Goal: Transaction & Acquisition: Purchase product/service

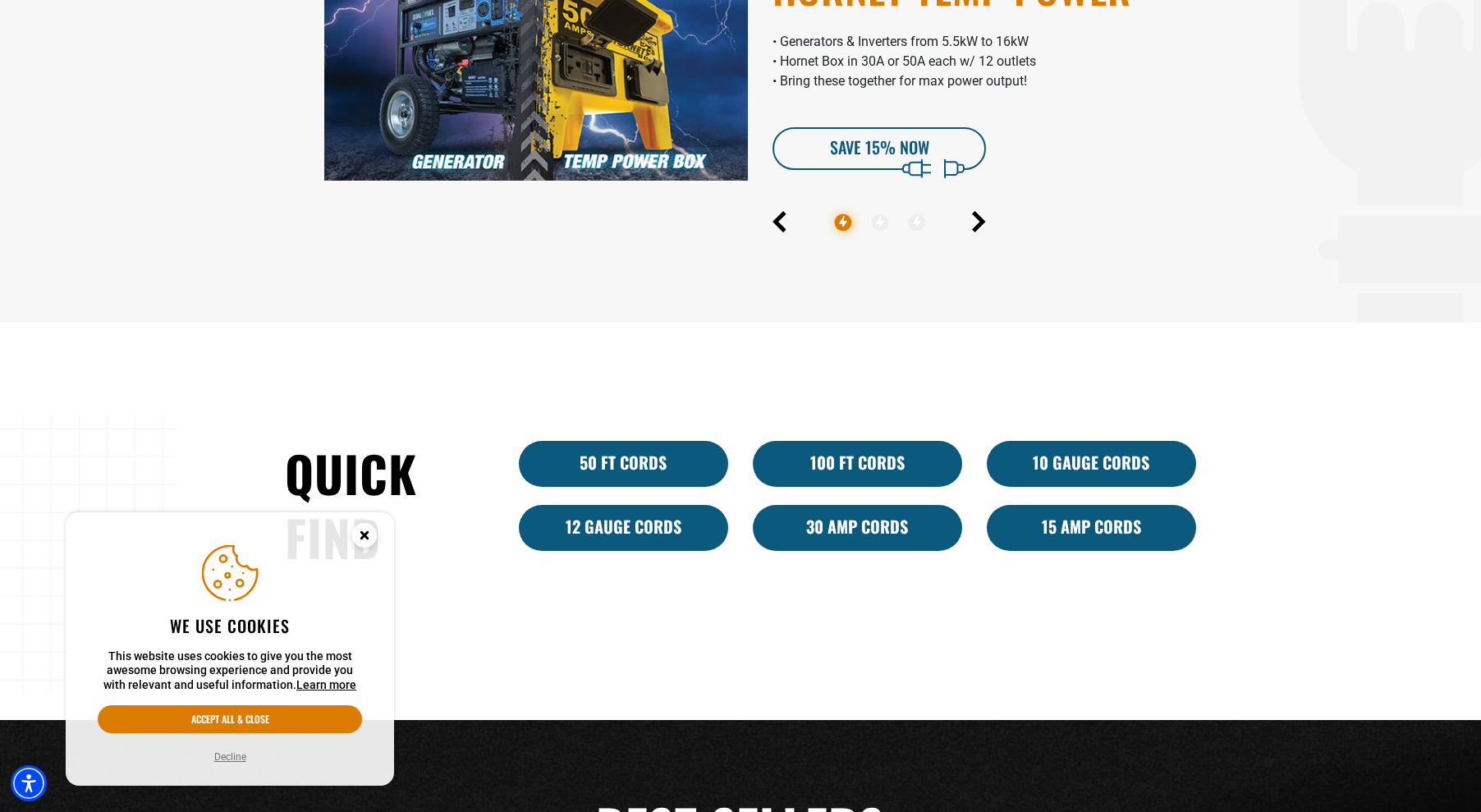
scroll to position [1313, 0]
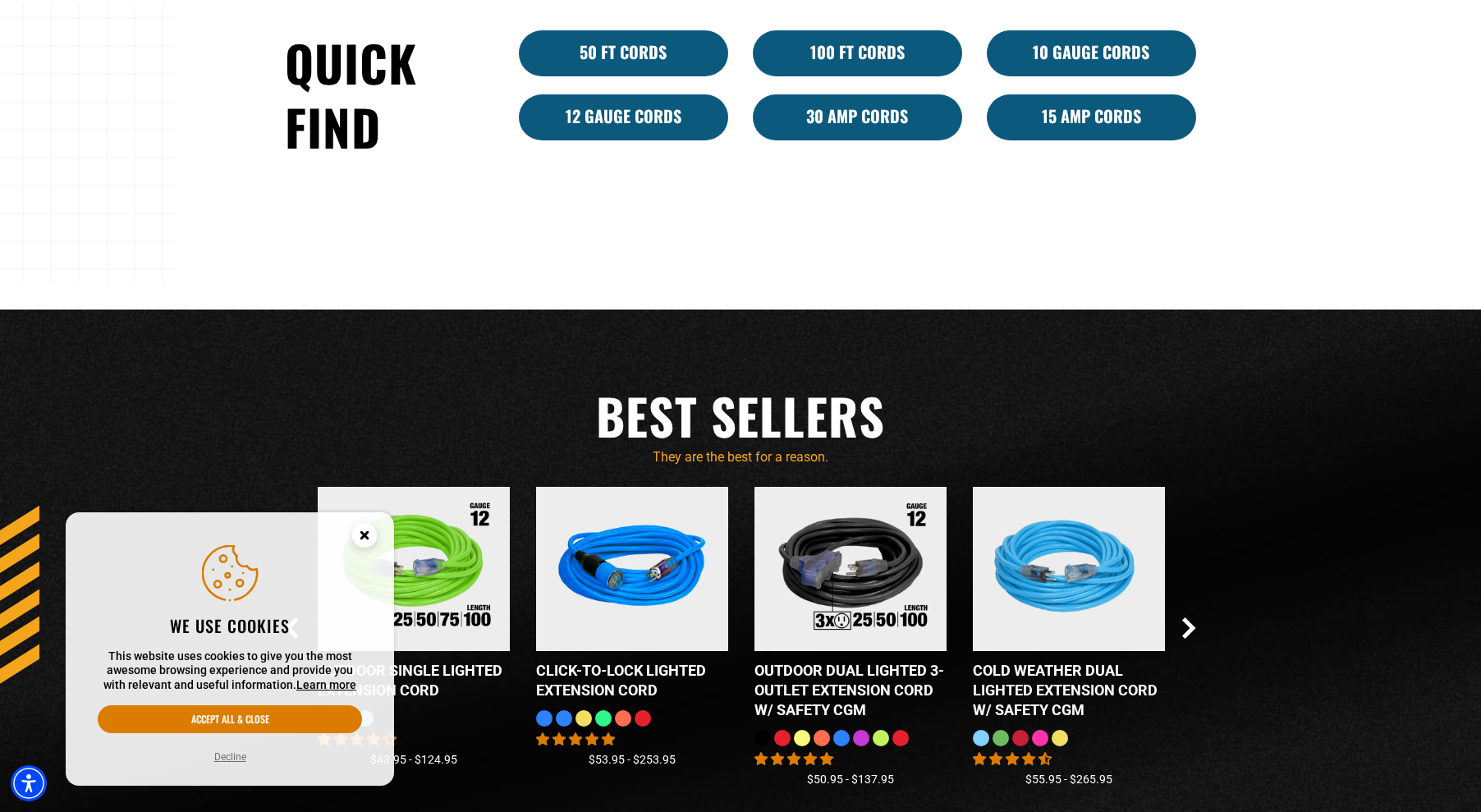
click at [1110, 120] on link "15 Amp Cords" at bounding box center [1091, 117] width 209 height 46
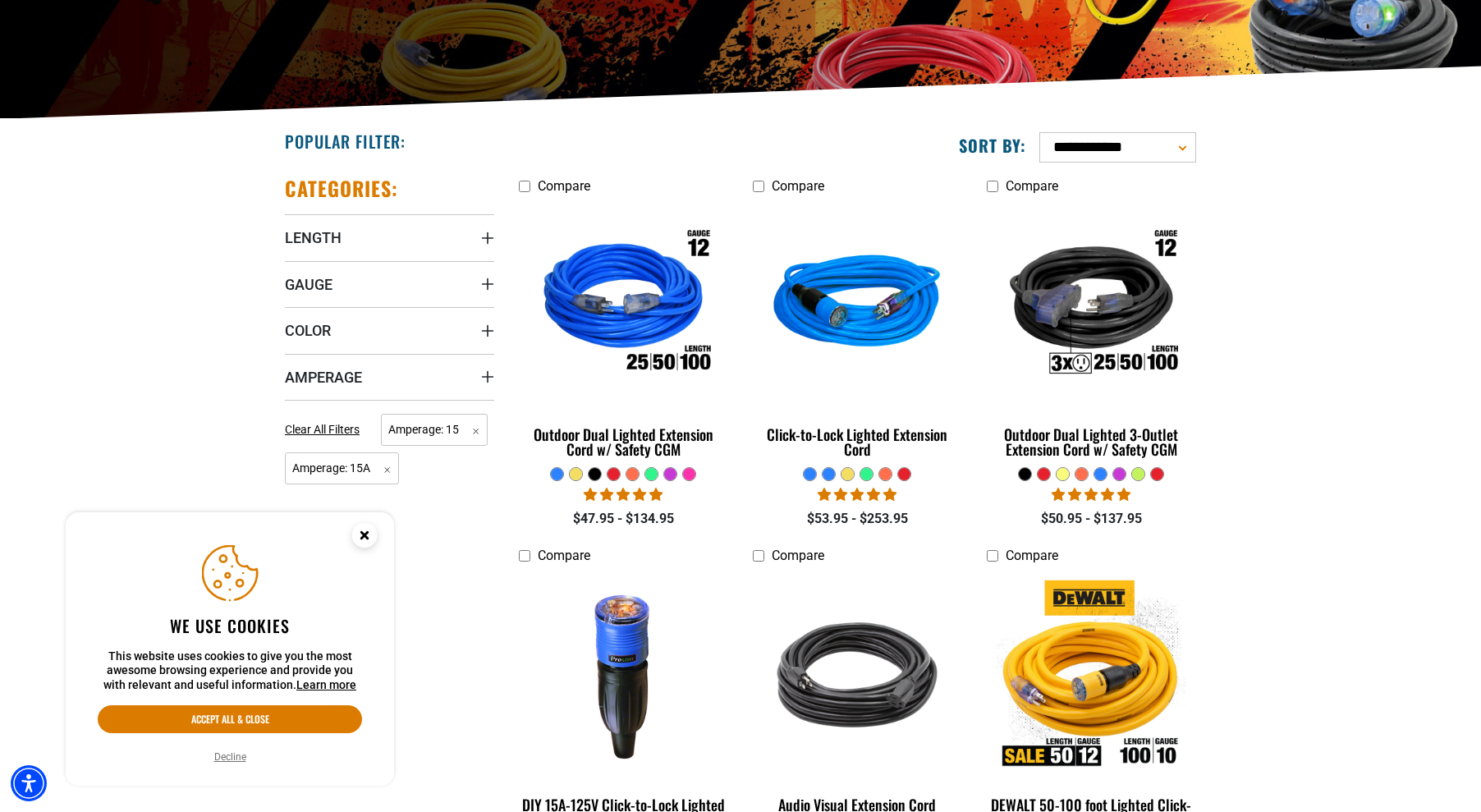
scroll to position [329, 0]
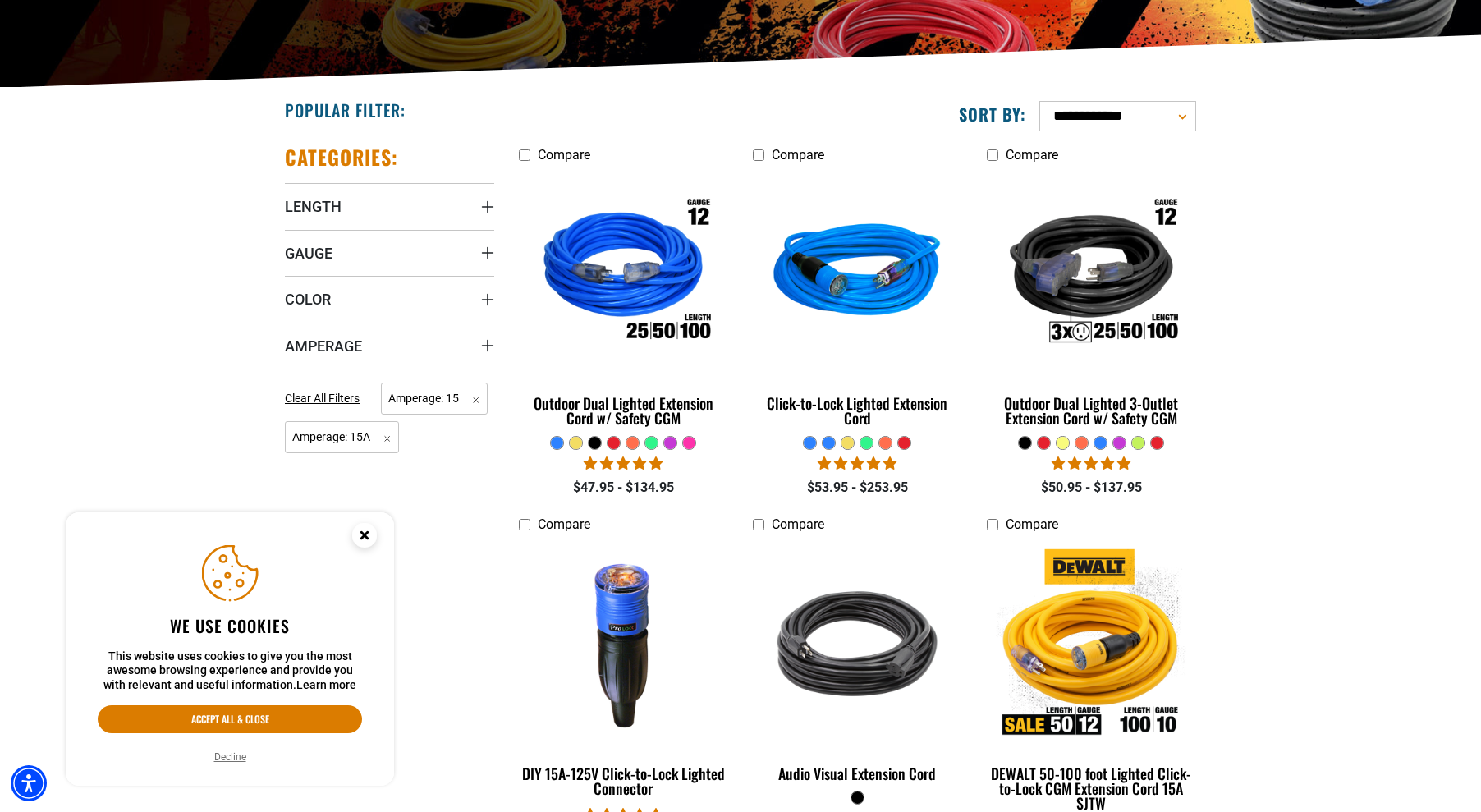
click at [479, 344] on summary "Amperage" at bounding box center [389, 345] width 209 height 46
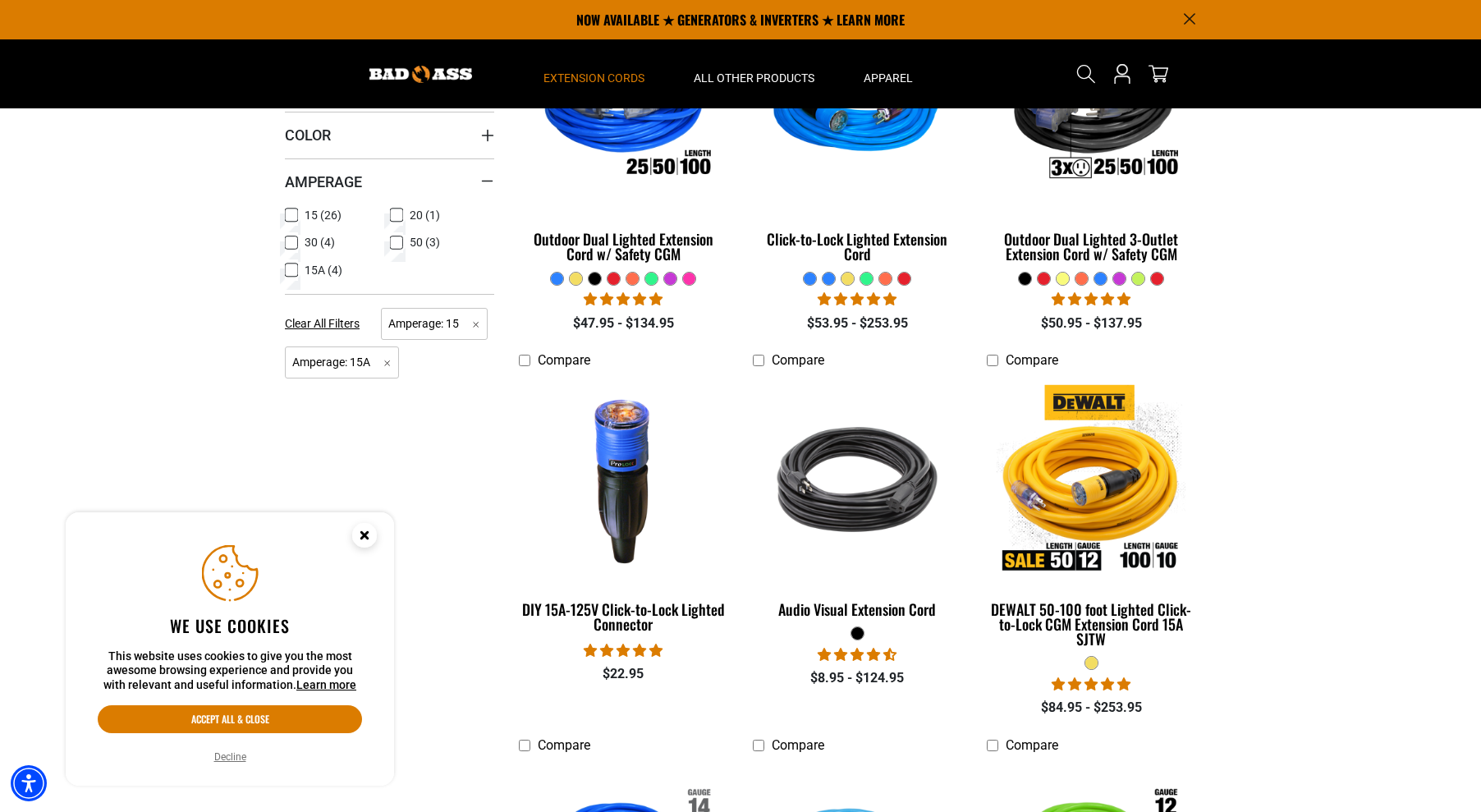
scroll to position [410, 0]
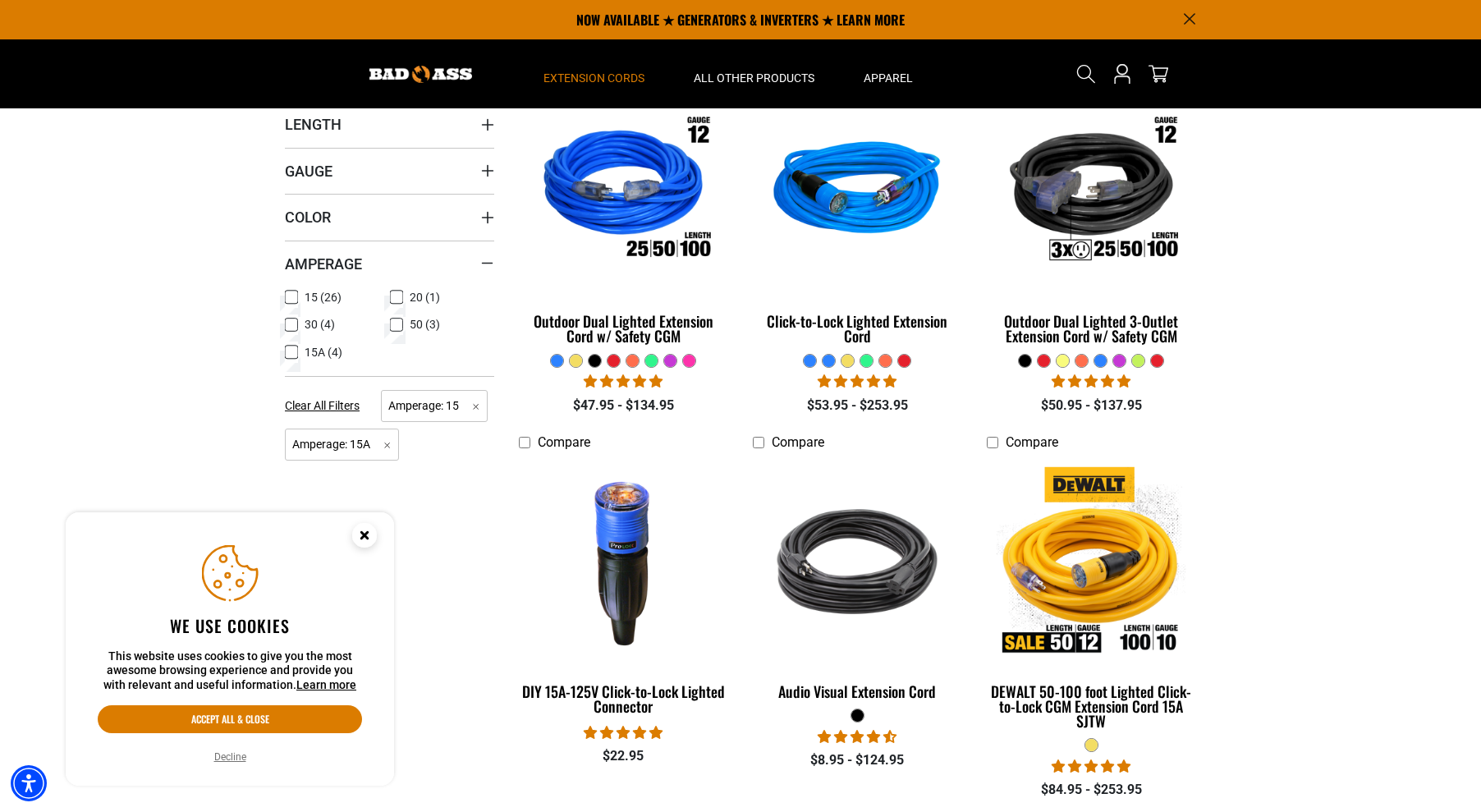
click at [466, 166] on summary "Gauge" at bounding box center [389, 170] width 209 height 46
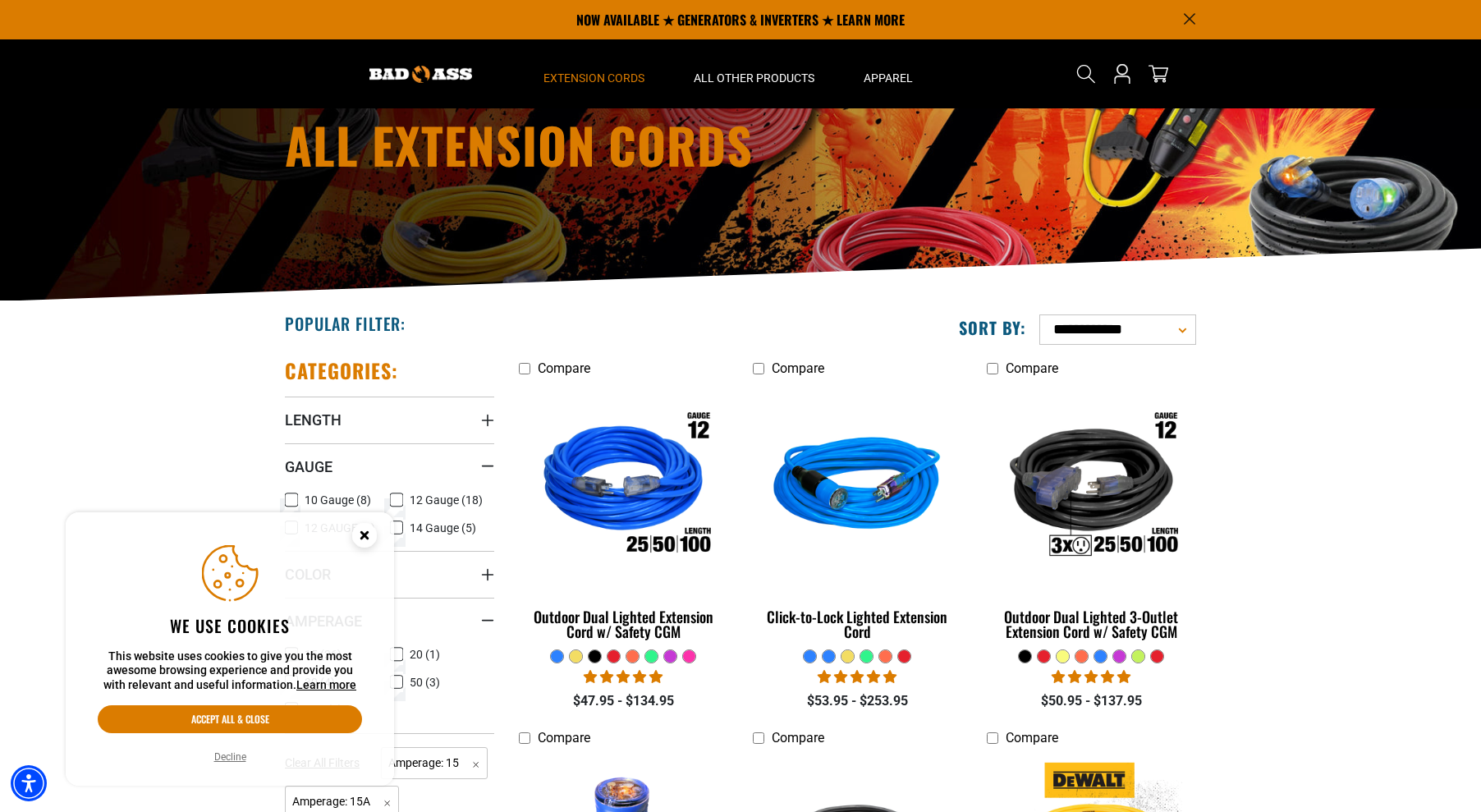
scroll to position [82, 0]
